Goal: Task Accomplishment & Management: Use online tool/utility

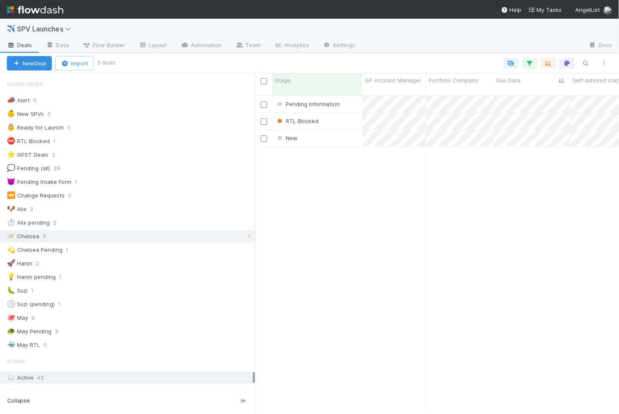
scroll to position [326, 364]
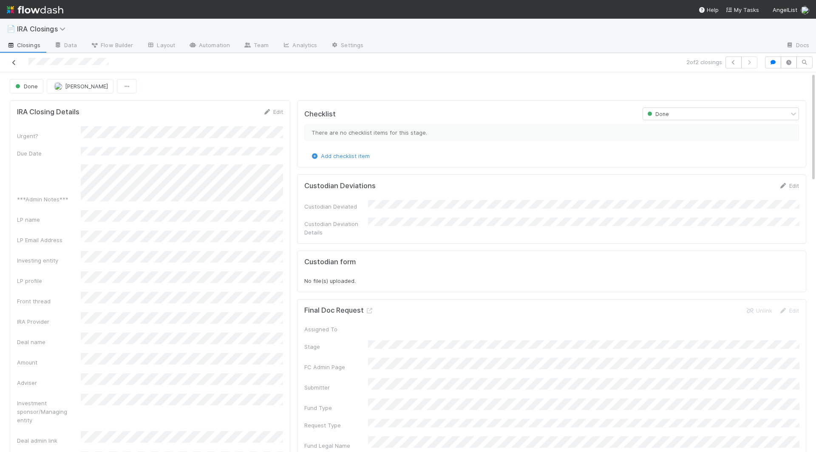
click at [14, 60] on icon at bounding box center [14, 63] width 9 height 6
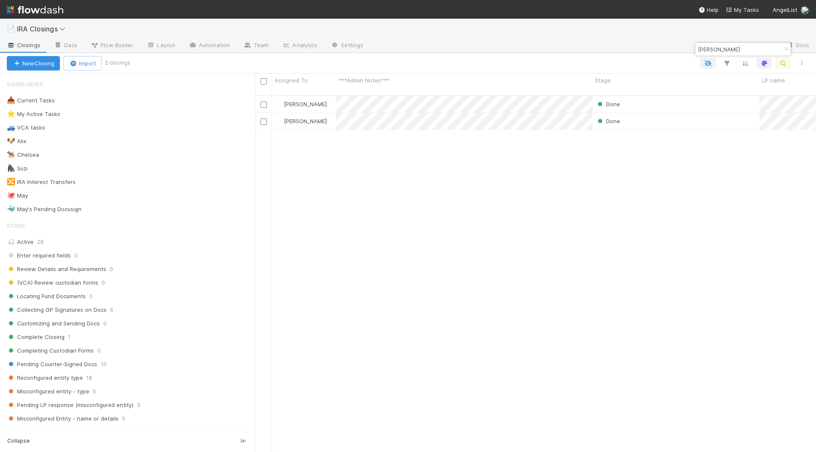
scroll to position [364, 561]
click at [629, 54] on button "button" at bounding box center [786, 49] width 9 height 10
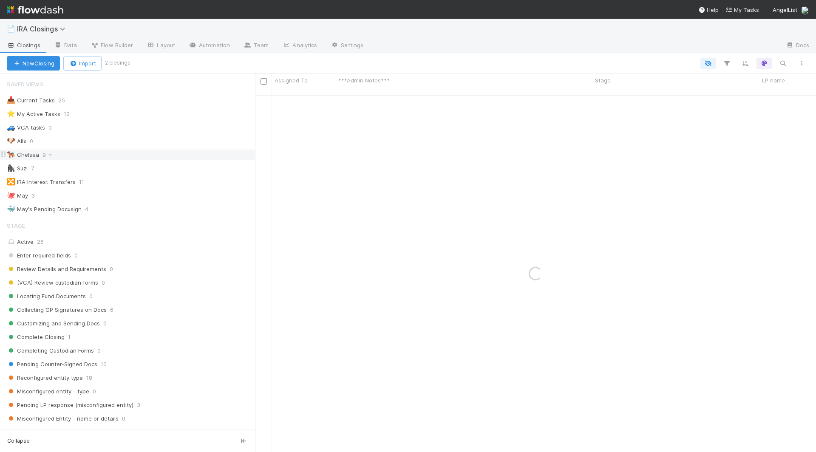
click at [28, 154] on div "🐕‍🦺 Chelsea" at bounding box center [23, 155] width 32 height 11
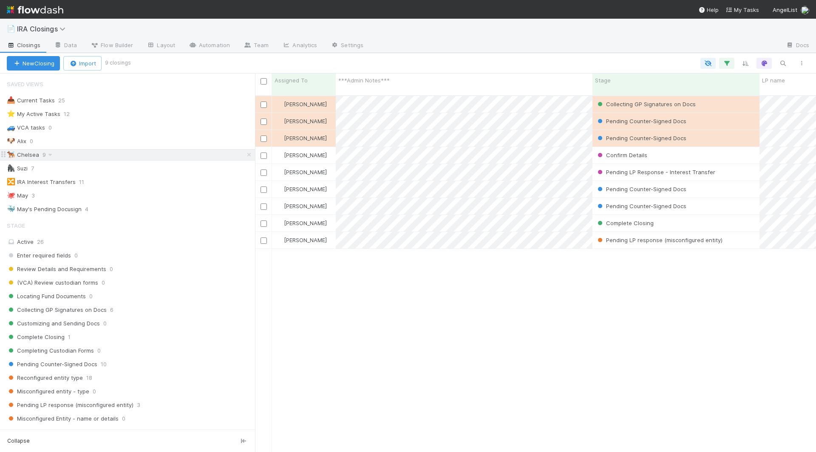
scroll to position [364, 561]
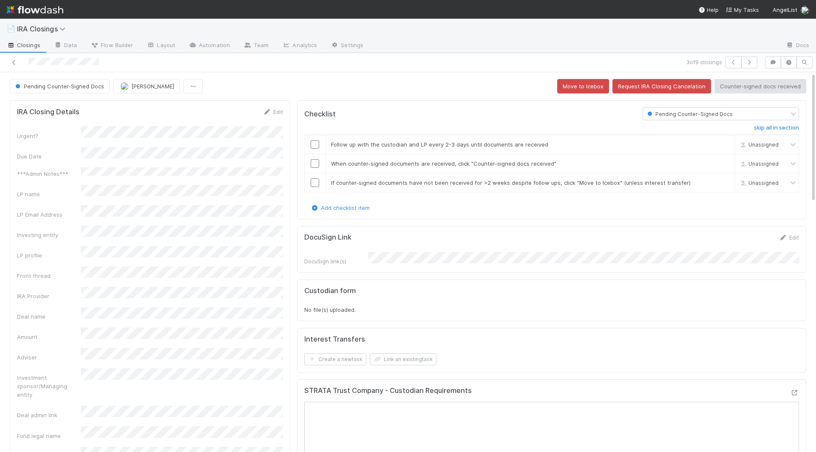
scroll to position [173, 266]
click at [14, 60] on icon at bounding box center [14, 63] width 9 height 6
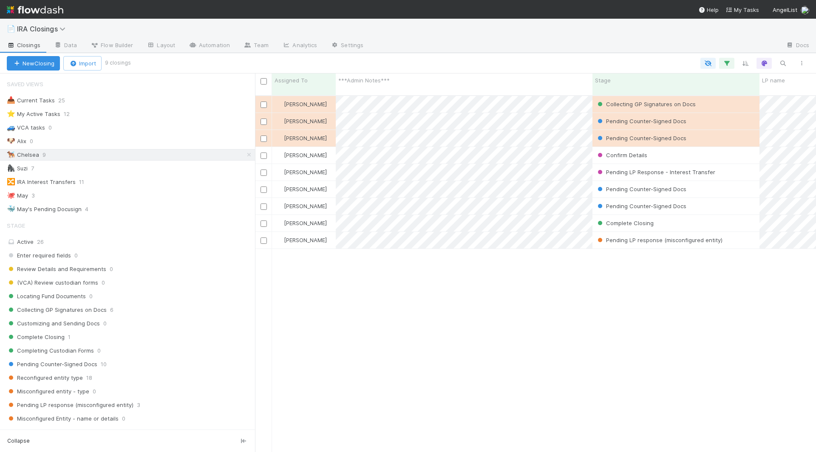
scroll to position [0, 0]
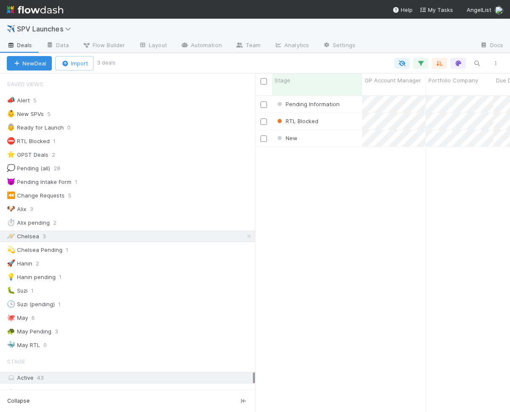
scroll to position [0, 0]
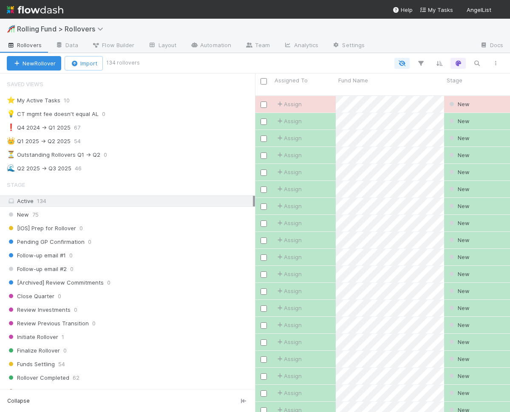
scroll to position [0, 0]
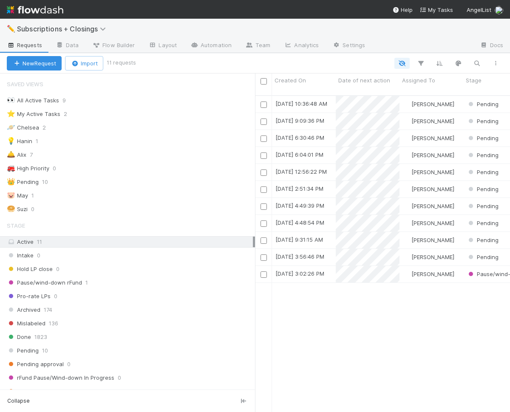
scroll to position [0, 0]
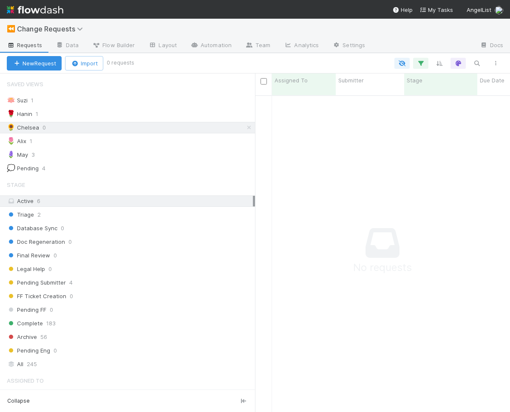
scroll to position [0, 0]
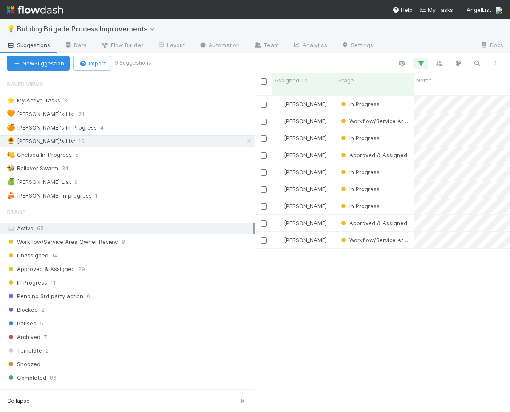
scroll to position [0, 0]
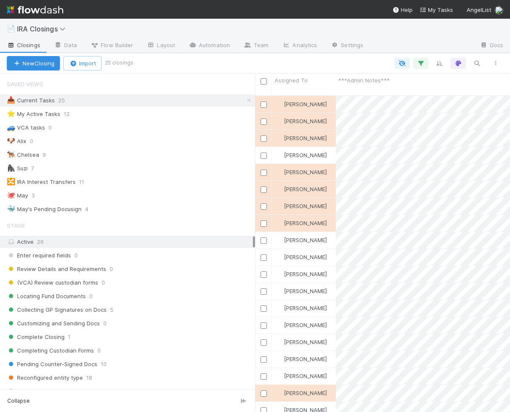
scroll to position [0, 0]
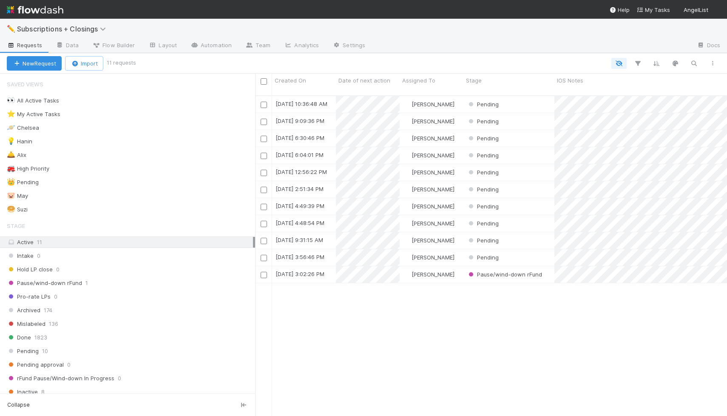
scroll to position [327, 472]
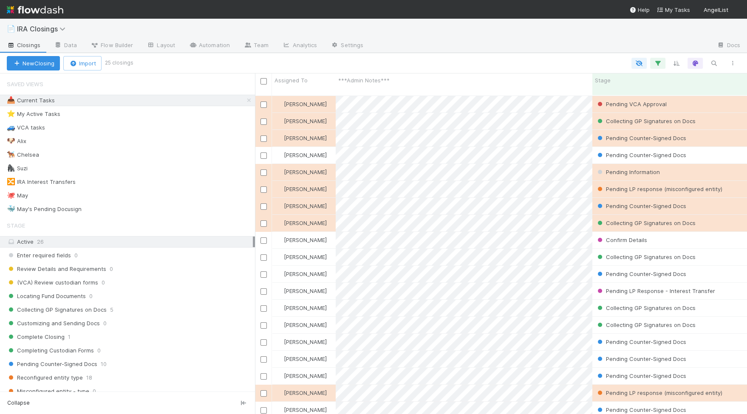
scroll to position [0, 0]
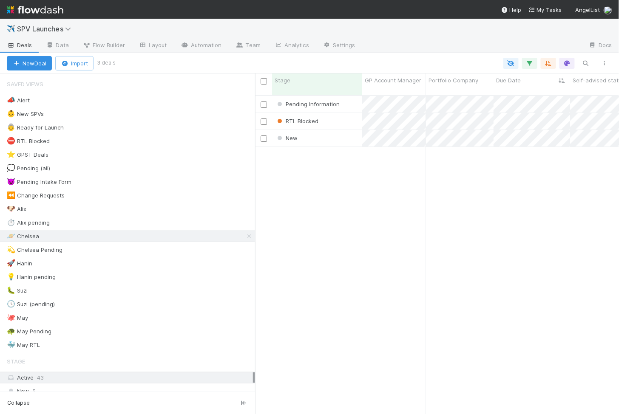
scroll to position [0, 0]
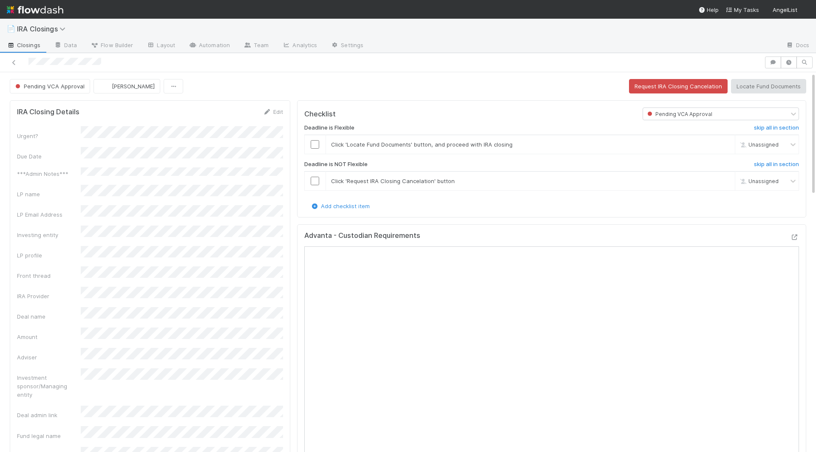
click at [164, 226] on div "Investing entity" at bounding box center [150, 233] width 266 height 14
copy div
click at [315, 144] on input "checkbox" at bounding box center [315, 144] width 9 height 9
click at [754, 161] on h6 "skip all in section" at bounding box center [776, 164] width 45 height 7
click at [765, 86] on button "Locate Fund Documents" at bounding box center [768, 86] width 75 height 14
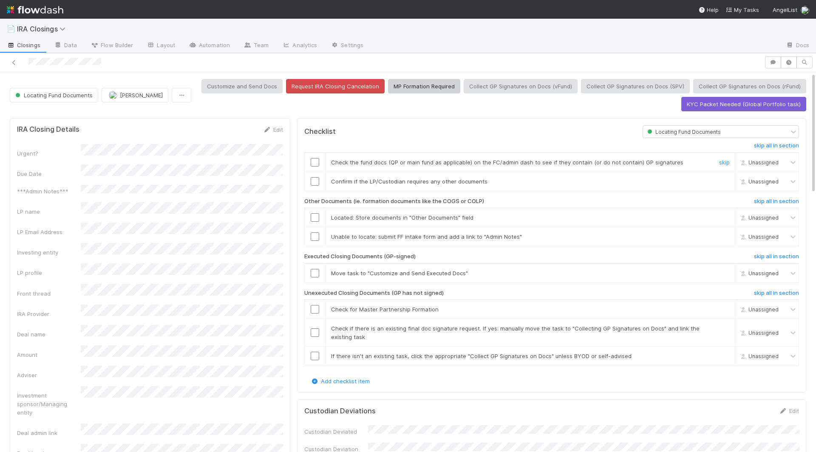
click at [312, 158] on input "checkbox" at bounding box center [315, 162] width 9 height 9
click at [312, 179] on input "checkbox" at bounding box center [315, 181] width 9 height 9
click at [317, 218] on input "checkbox" at bounding box center [315, 217] width 9 height 9
click at [317, 237] on input "checkbox" at bounding box center [315, 236] width 9 height 9
click at [317, 269] on input "checkbox" at bounding box center [315, 273] width 9 height 9
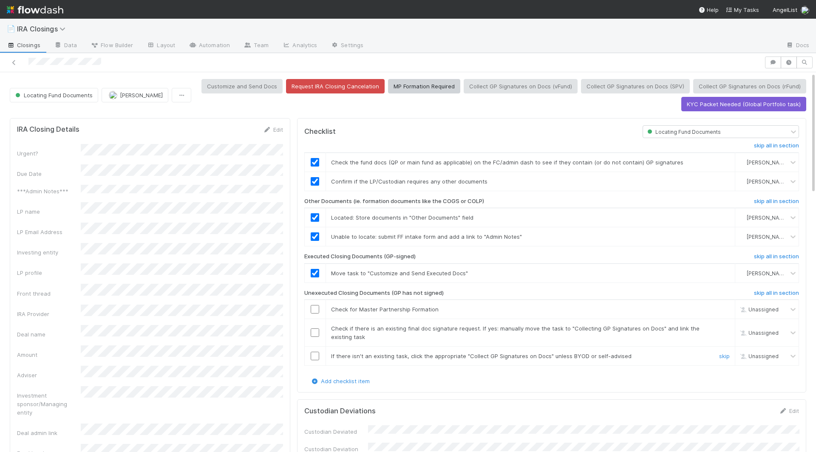
click at [316, 356] on input "checkbox" at bounding box center [315, 356] width 9 height 9
click at [316, 329] on input "checkbox" at bounding box center [315, 333] width 9 height 9
click at [316, 307] on input "checkbox" at bounding box center [315, 309] width 9 height 9
click at [315, 329] on input "checkbox" at bounding box center [315, 333] width 9 height 9
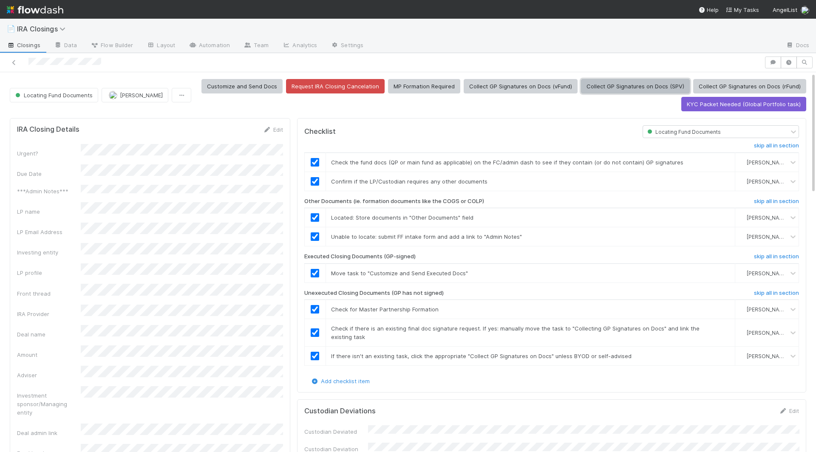
click at [622, 85] on button "Collect GP Signatures on Docs (SPV)" at bounding box center [635, 86] width 109 height 14
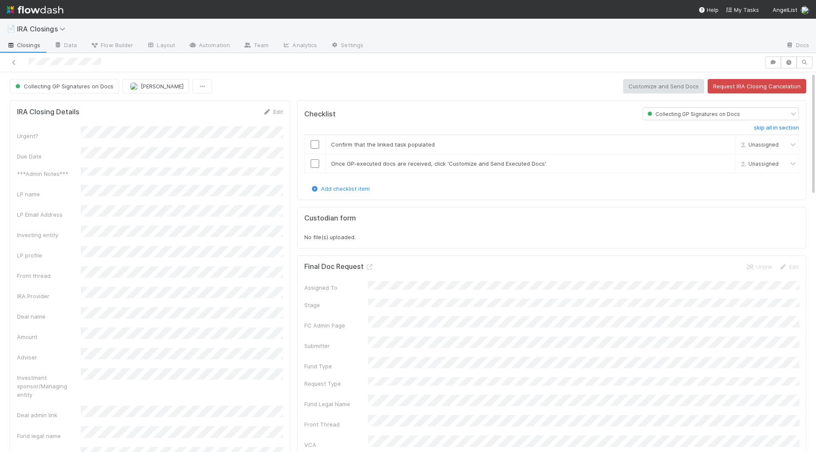
scroll to position [16, 0]
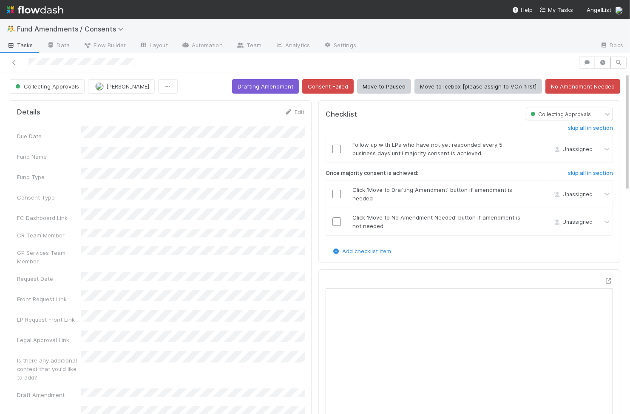
click at [289, 63] on div at bounding box center [288, 63] width 571 height 12
click at [267, 85] on button "Drafting Amendment" at bounding box center [265, 86] width 67 height 14
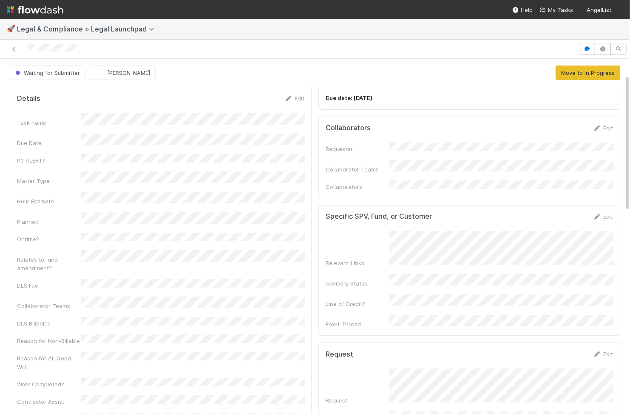
scroll to position [184, 0]
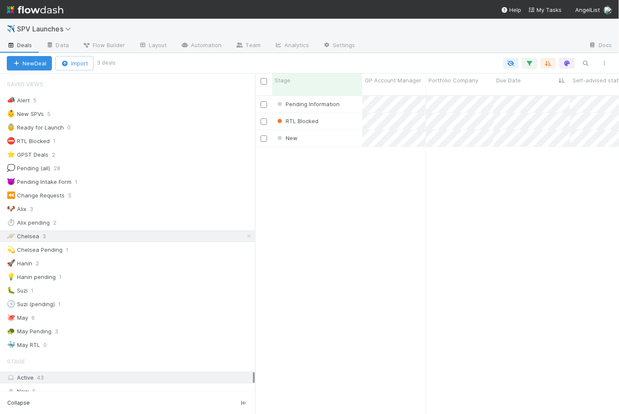
scroll to position [326, 364]
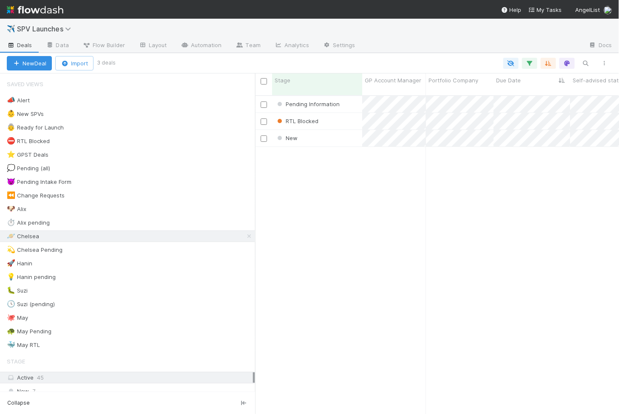
scroll to position [0, 0]
click at [332, 136] on div "New" at bounding box center [317, 138] width 90 height 17
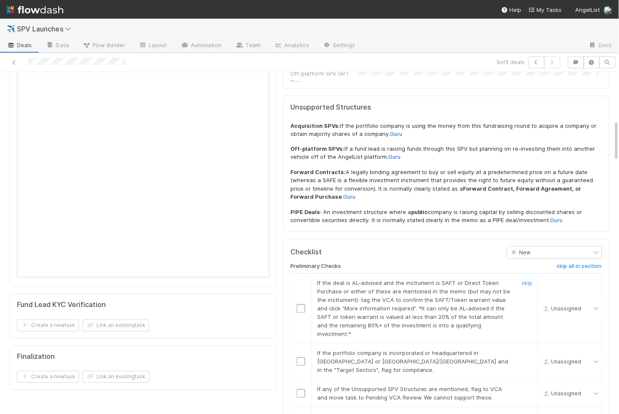
scroll to position [389, 0]
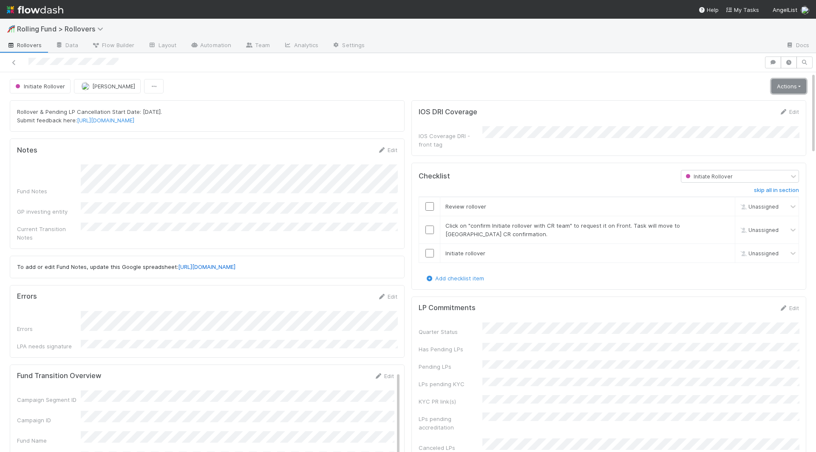
click at [787, 87] on link "Actions" at bounding box center [788, 86] width 35 height 14
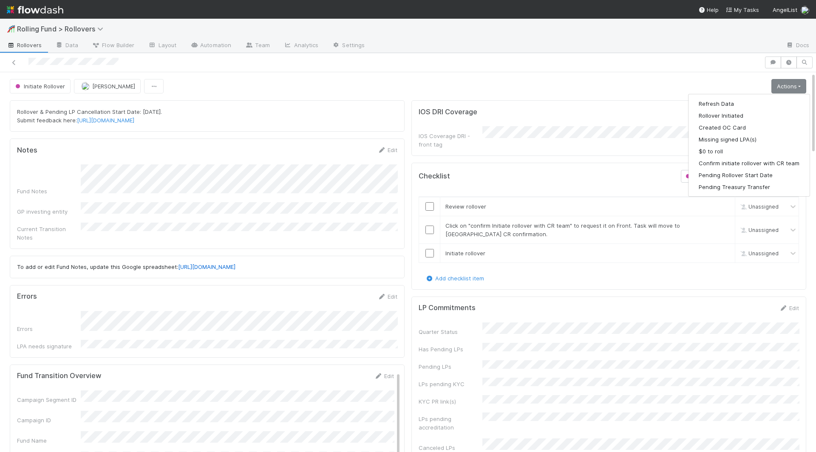
click at [683, 49] on div at bounding box center [574, 46] width 407 height 14
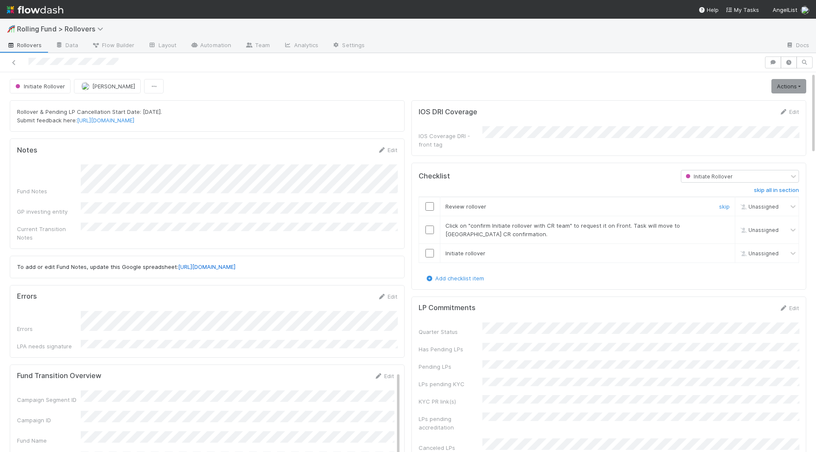
click at [430, 202] on input "checkbox" at bounding box center [429, 206] width 9 height 9
click at [430, 226] on input "checkbox" at bounding box center [429, 230] width 9 height 9
click at [791, 81] on link "Actions" at bounding box center [788, 86] width 35 height 14
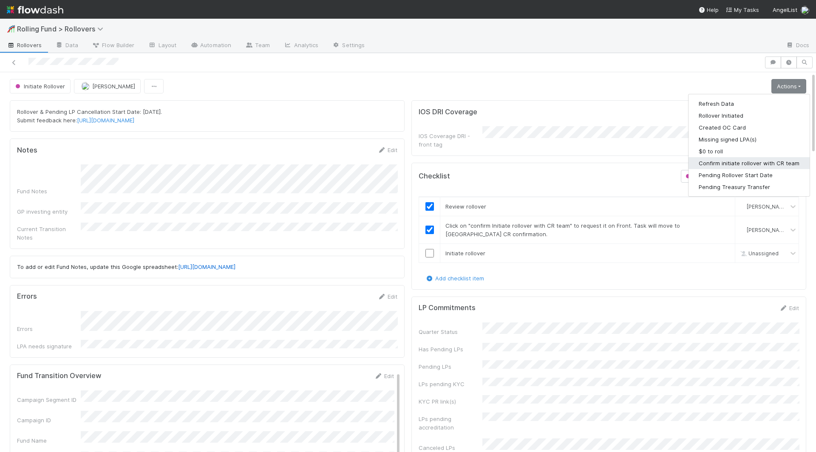
click at [720, 164] on button "Confirm initiate rollover with CR team" at bounding box center [749, 163] width 121 height 12
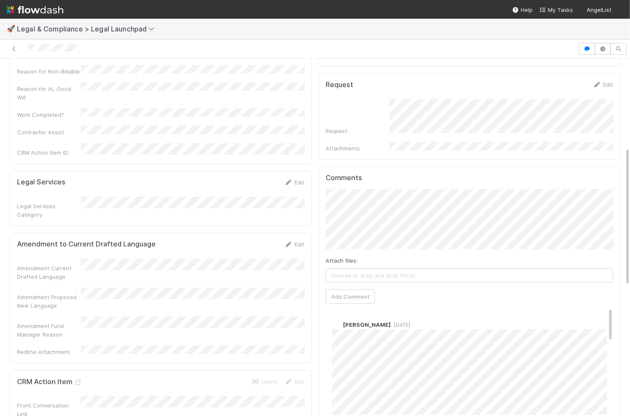
scroll to position [292, 0]
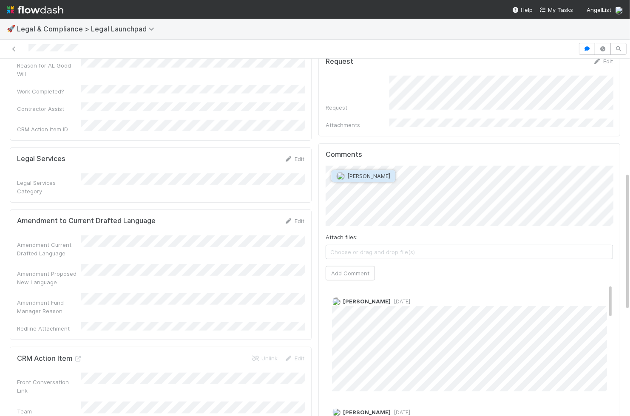
click at [358, 179] on span "Robin Sosnow" at bounding box center [368, 176] width 43 height 7
click at [340, 266] on button "Add Comment" at bounding box center [350, 273] width 49 height 14
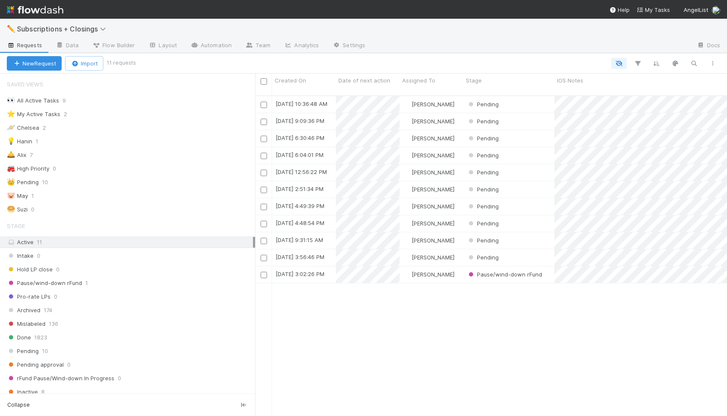
scroll to position [327, 472]
click at [28, 129] on div "🪐 Chelsea" at bounding box center [23, 127] width 32 height 11
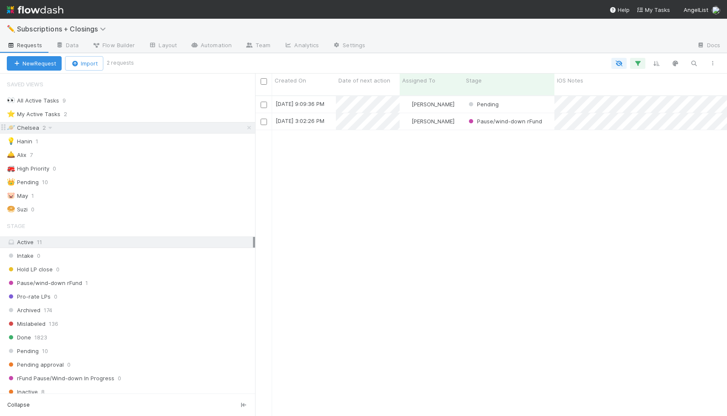
scroll to position [327, 472]
click at [519, 97] on div "Pending" at bounding box center [508, 104] width 91 height 17
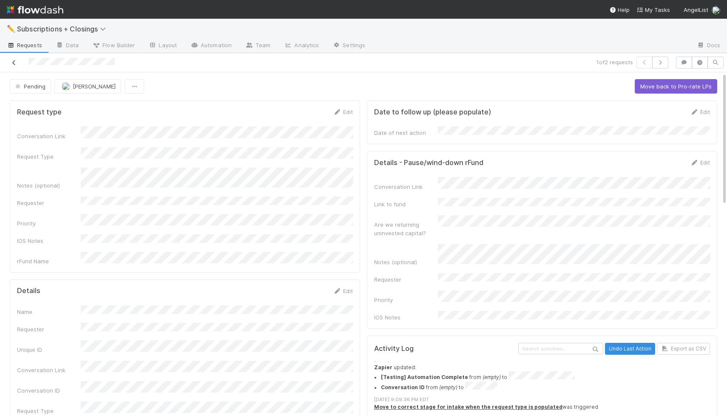
click at [16, 60] on icon at bounding box center [14, 63] width 9 height 6
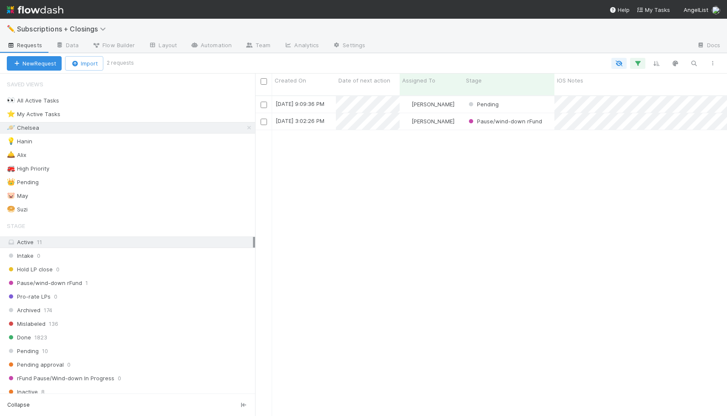
scroll to position [327, 472]
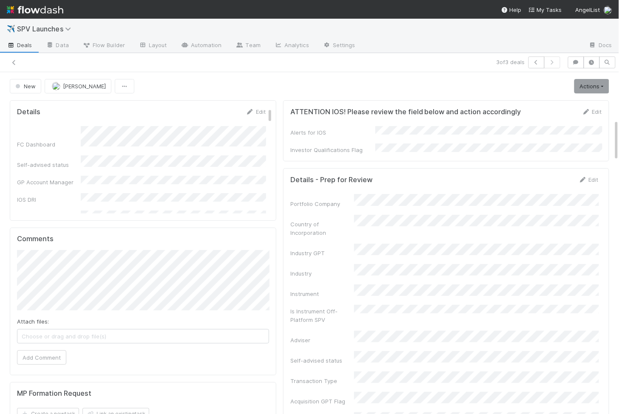
scroll to position [389, 0]
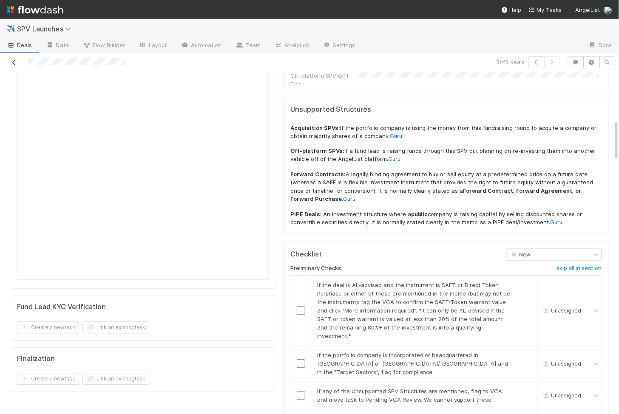
click at [13, 62] on icon at bounding box center [14, 63] width 9 height 6
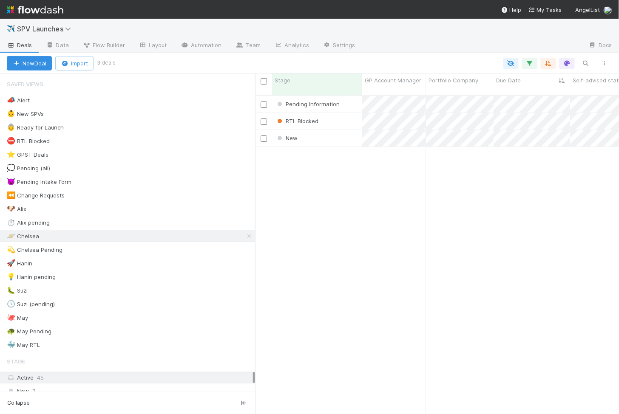
scroll to position [326, 364]
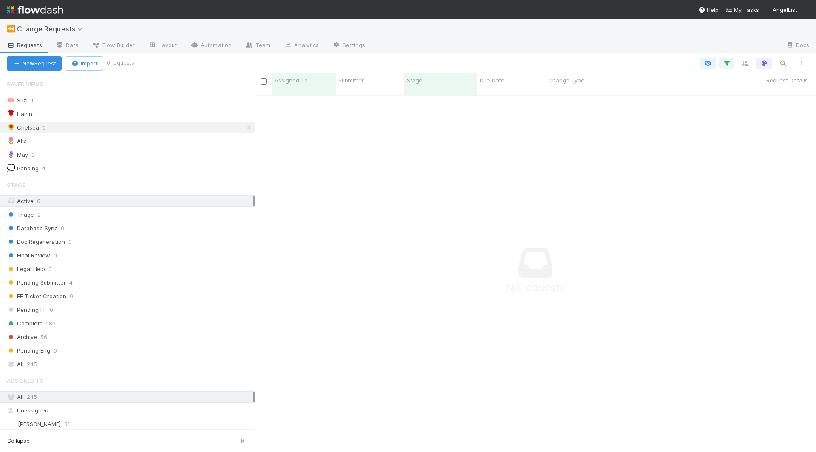
scroll to position [364, 561]
